Goal: Check status

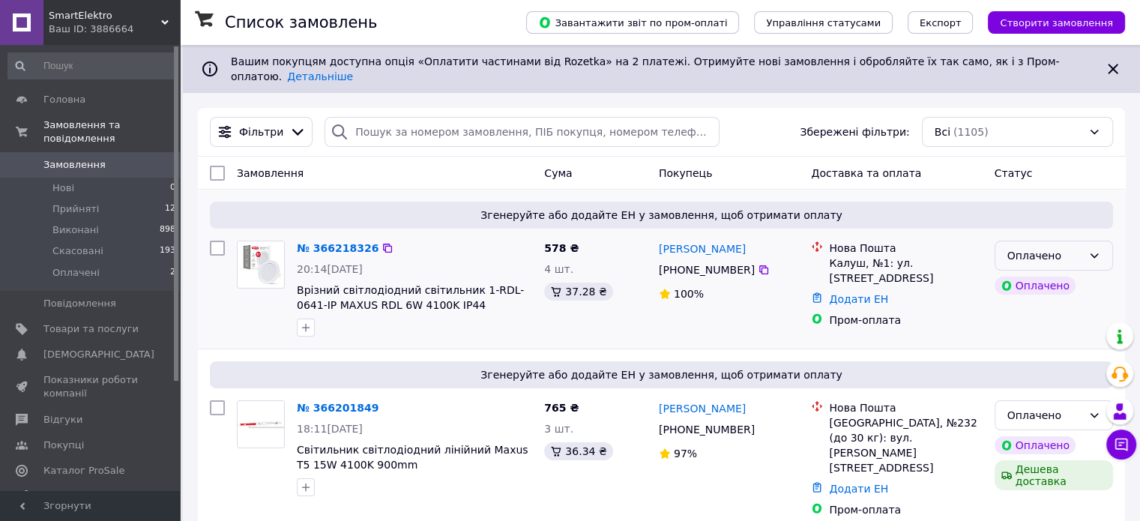
click at [1053, 247] on div "Оплачено" at bounding box center [1045, 255] width 75 height 16
click at [1051, 274] on li "Прийнято" at bounding box center [1053, 276] width 117 height 27
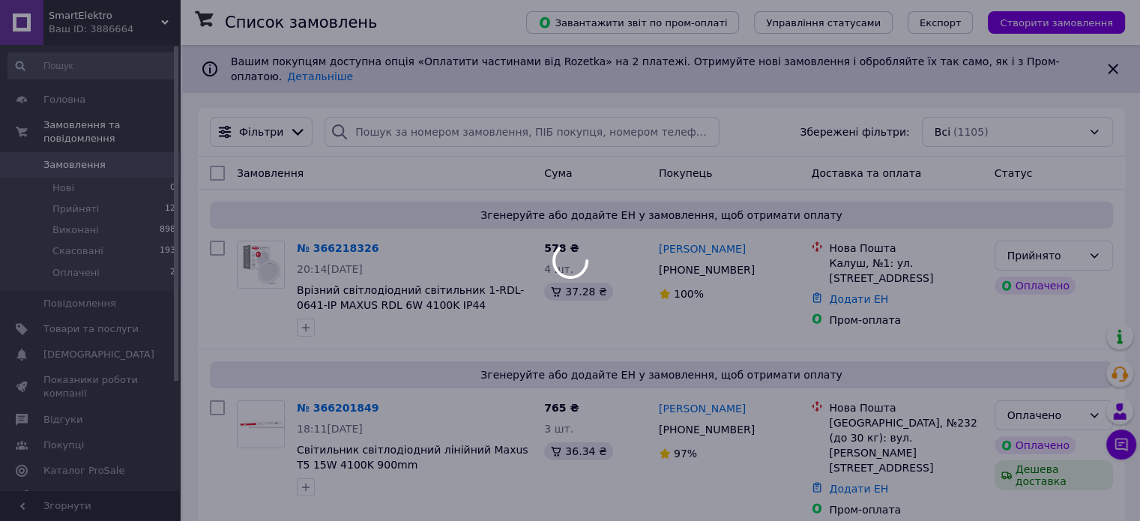
click at [1075, 408] on div at bounding box center [570, 260] width 1140 height 521
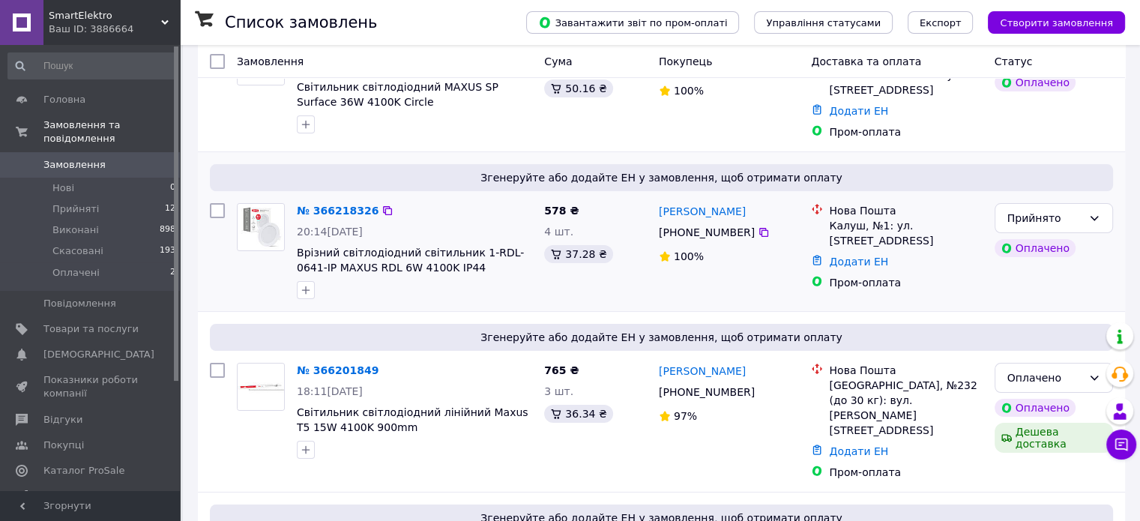
scroll to position [204, 0]
click at [1081, 377] on div "Оплачено" at bounding box center [1045, 377] width 75 height 16
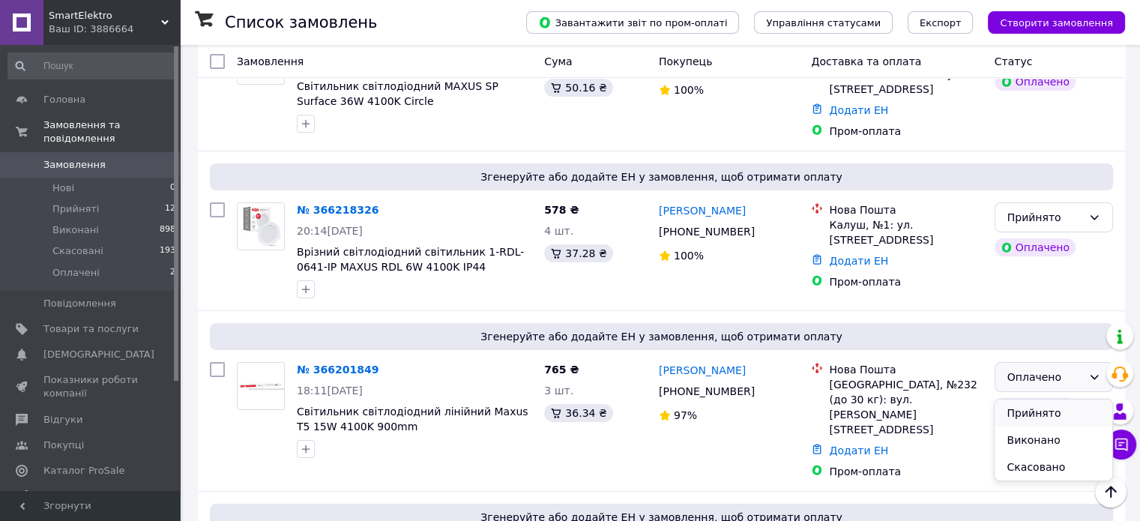
click at [1061, 419] on li "Прийнято" at bounding box center [1053, 413] width 117 height 27
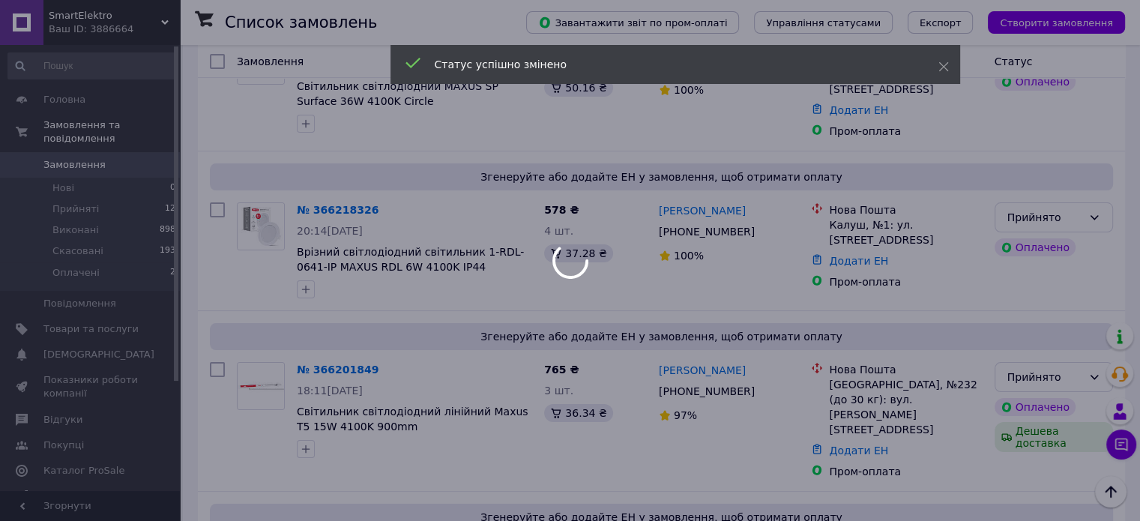
drag, startPoint x: 930, startPoint y: 459, endPoint x: 965, endPoint y: 317, distance: 146.0
click at [965, 317] on div at bounding box center [570, 260] width 1140 height 521
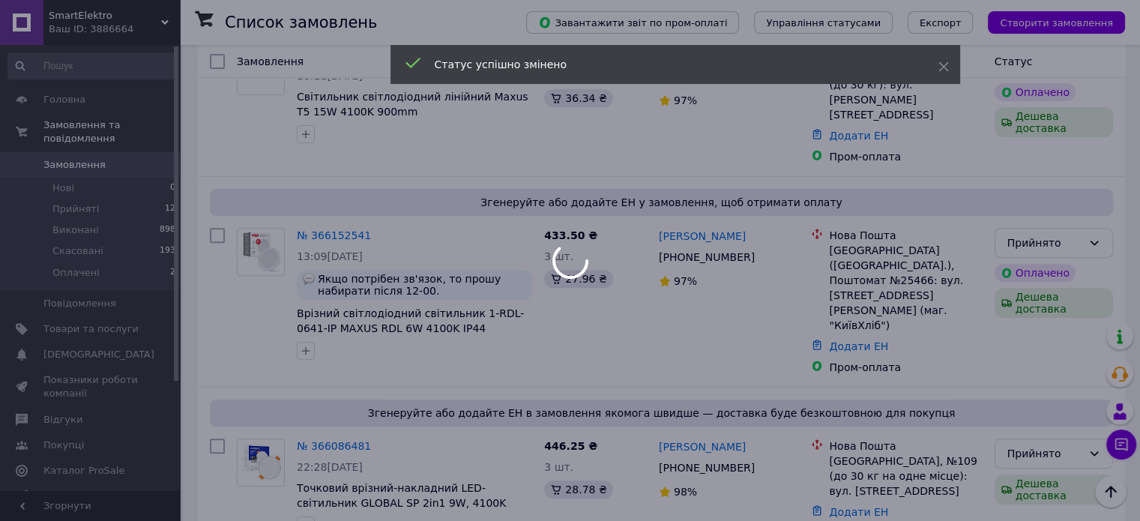
scroll to position [519, 0]
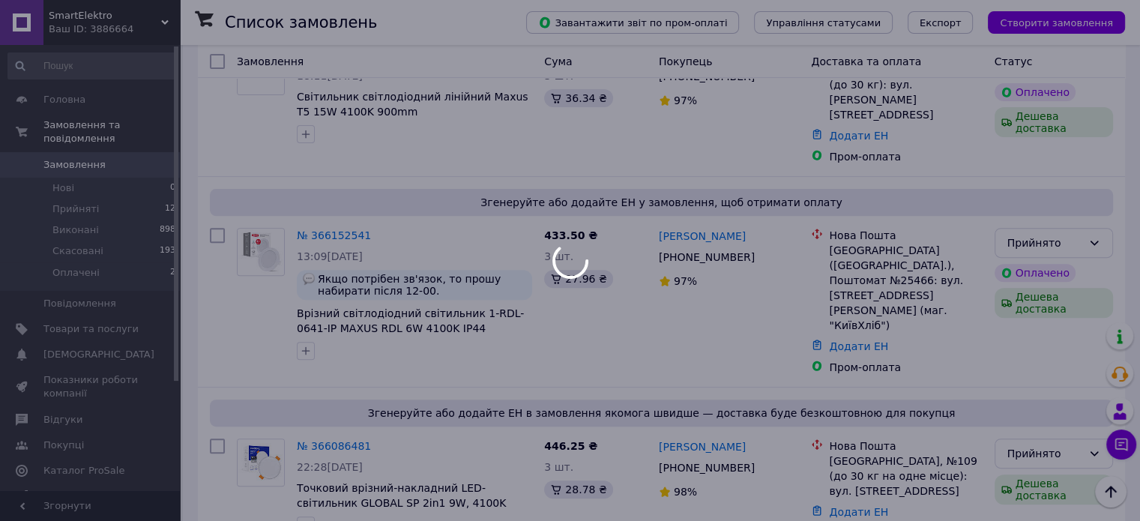
click at [965, 317] on div at bounding box center [570, 260] width 1140 height 521
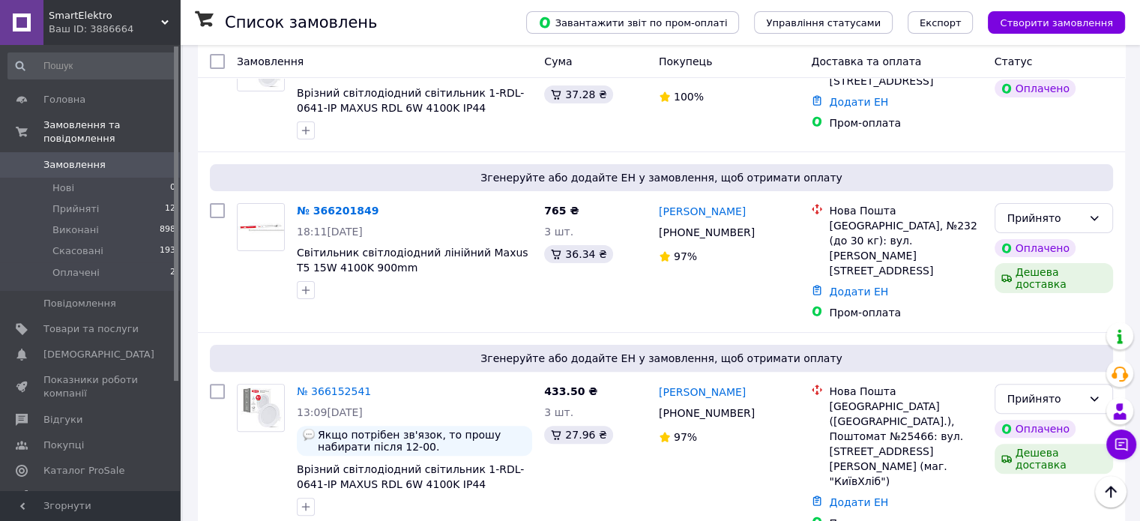
scroll to position [0, 0]
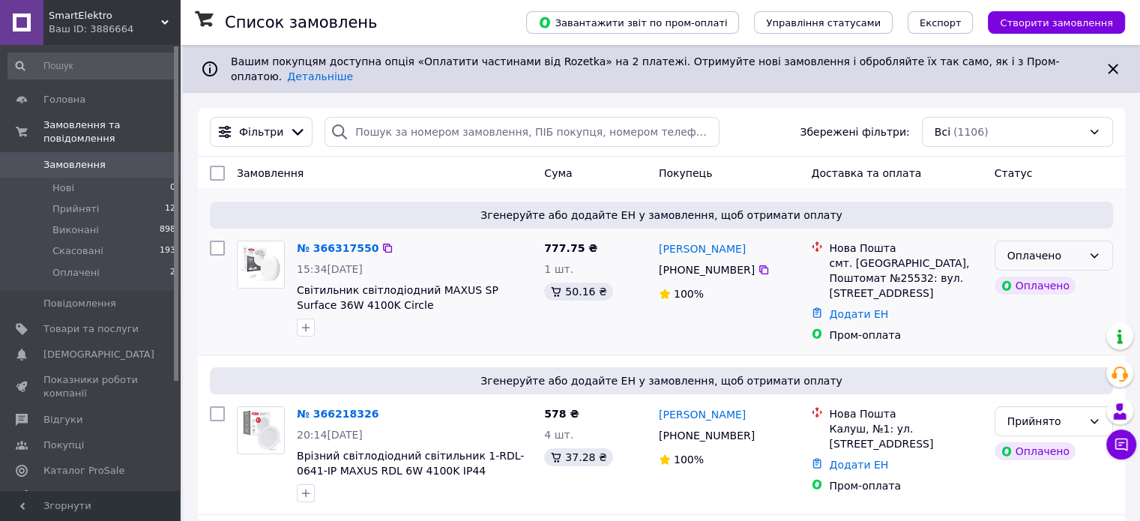
click at [1074, 247] on div "Оплачено" at bounding box center [1045, 255] width 75 height 16
click at [1057, 278] on li "Прийнято" at bounding box center [1053, 276] width 117 height 27
